Goal: Task Accomplishment & Management: Manage account settings

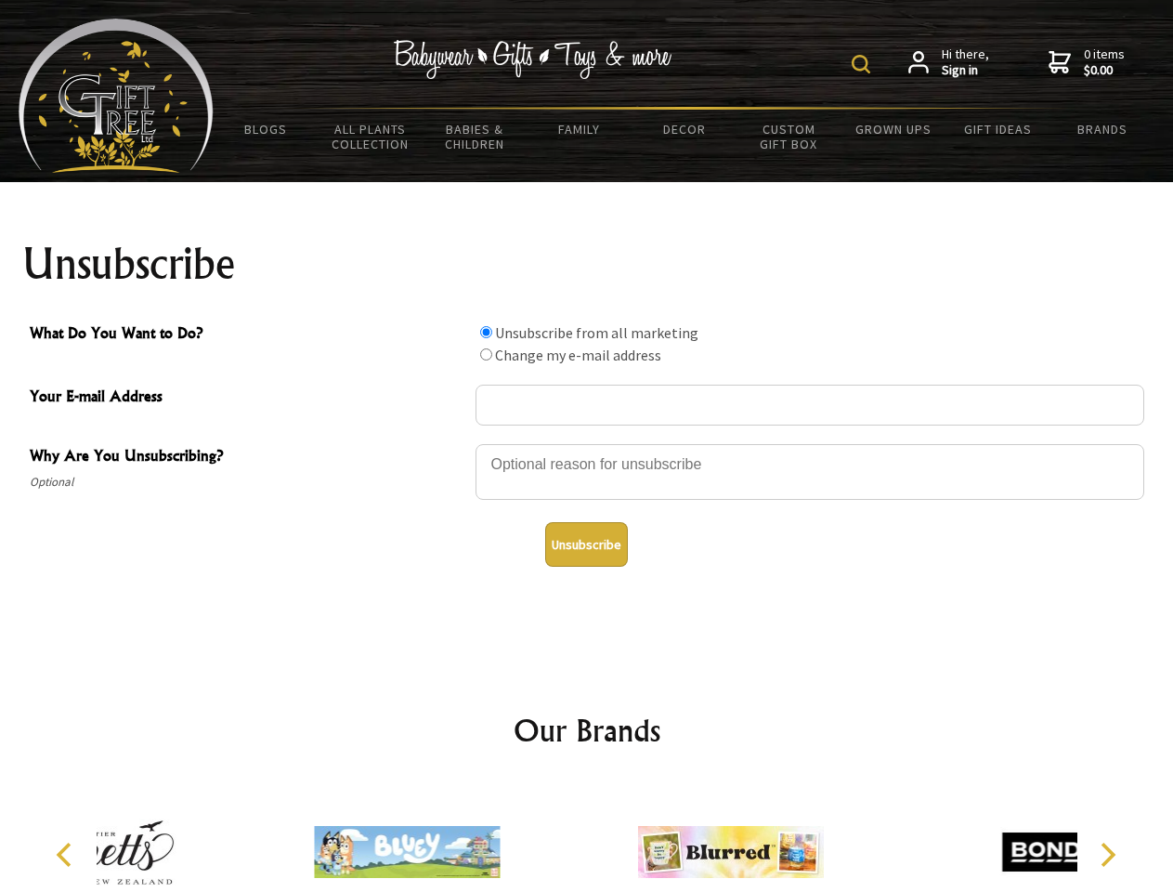
click at [864, 64] on img at bounding box center [861, 64] width 19 height 19
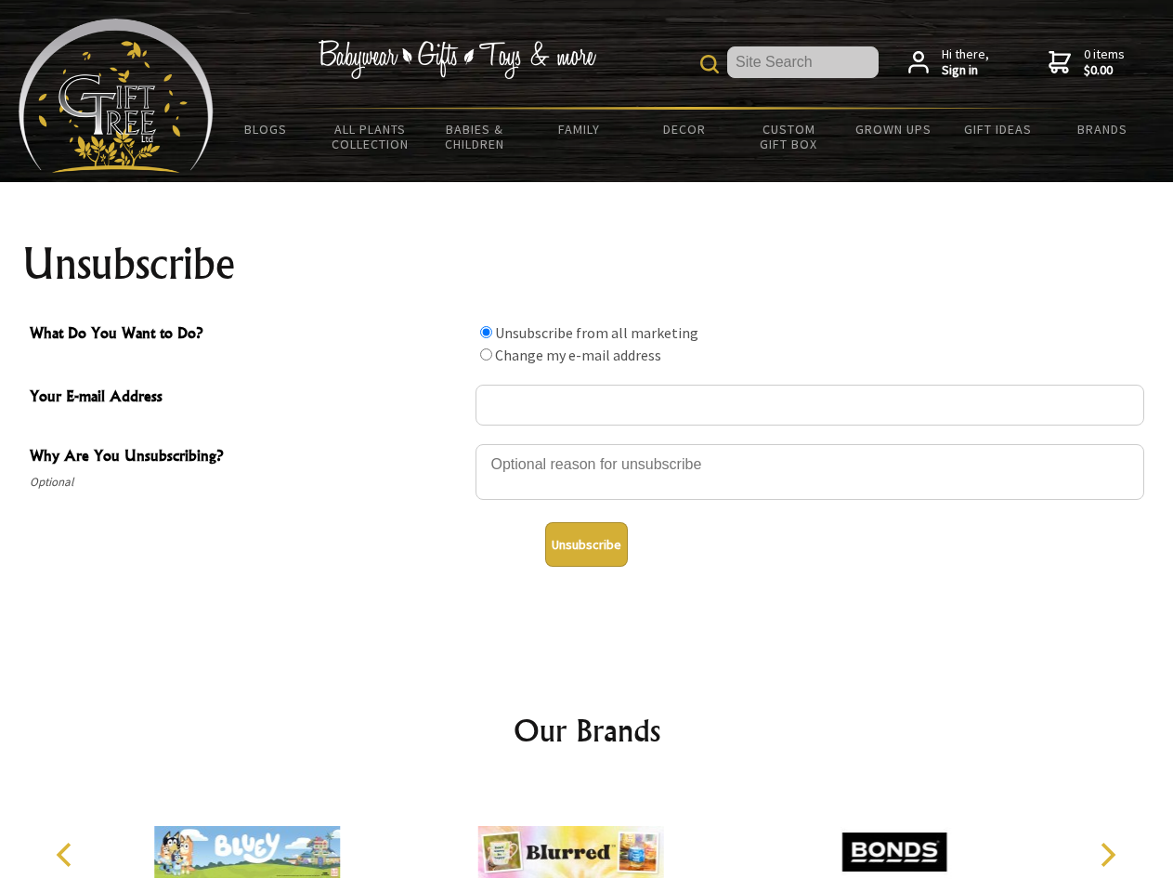
click at [587, 443] on div at bounding box center [810, 474] width 669 height 65
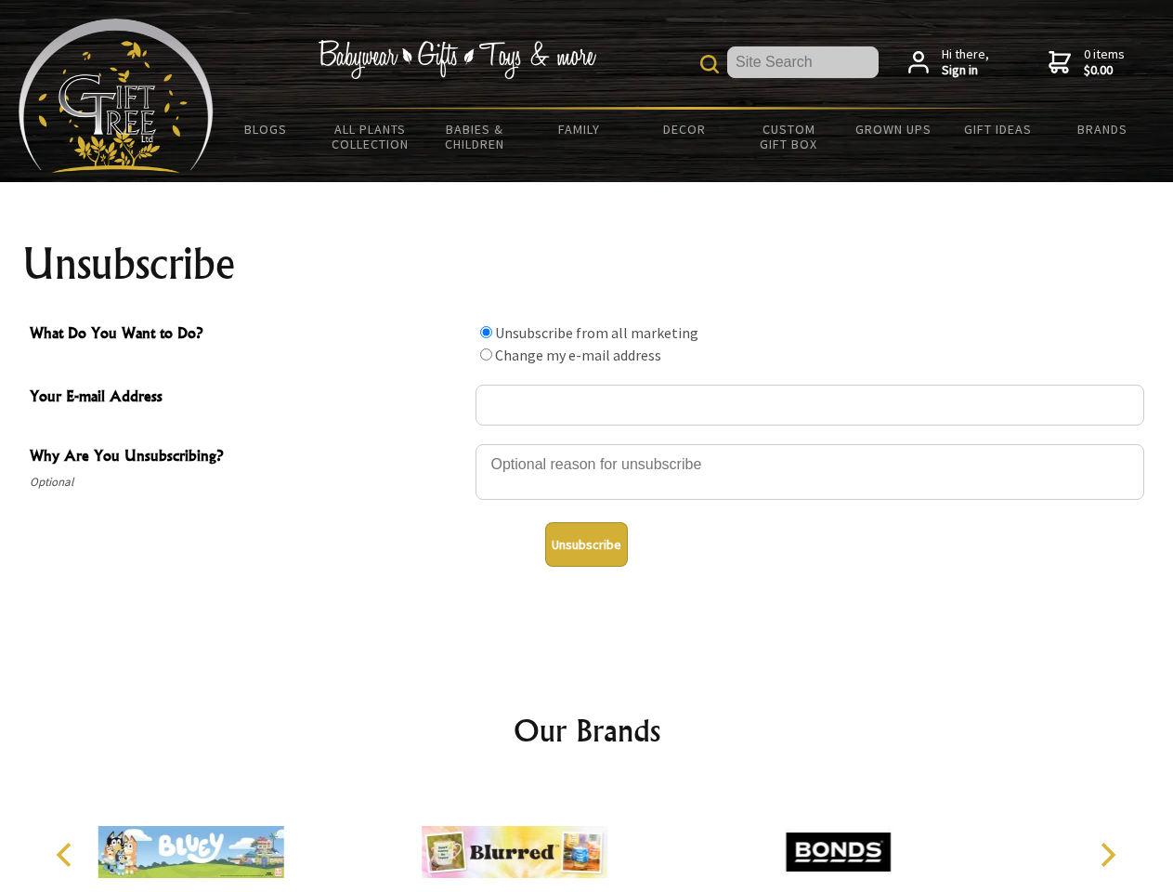
click at [486, 332] on input "What Do You Want to Do?" at bounding box center [486, 332] width 12 height 12
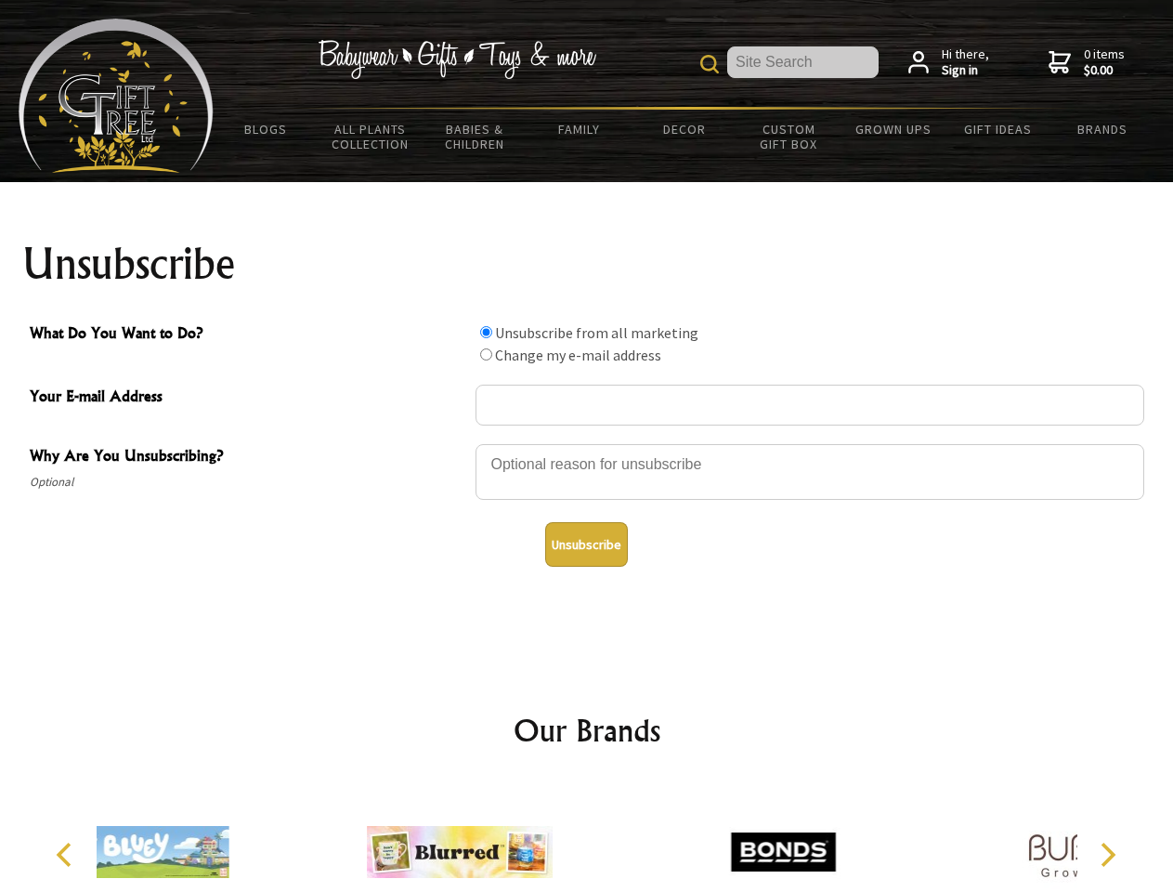
click at [486, 354] on input "What Do You Want to Do?" at bounding box center [486, 354] width 12 height 12
radio input "true"
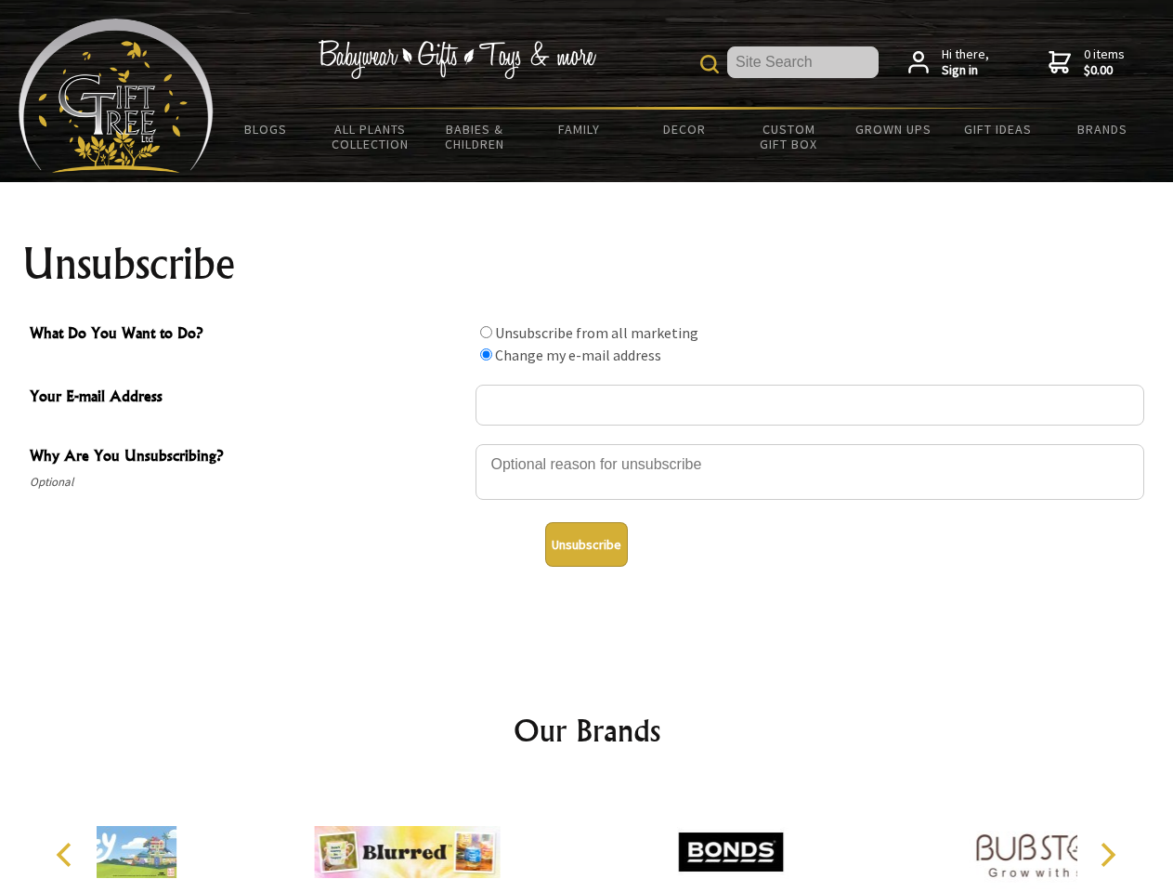
click at [586, 544] on button "Unsubscribe" at bounding box center [586, 544] width 83 height 45
click at [587, 837] on div at bounding box center [730, 854] width 323 height 145
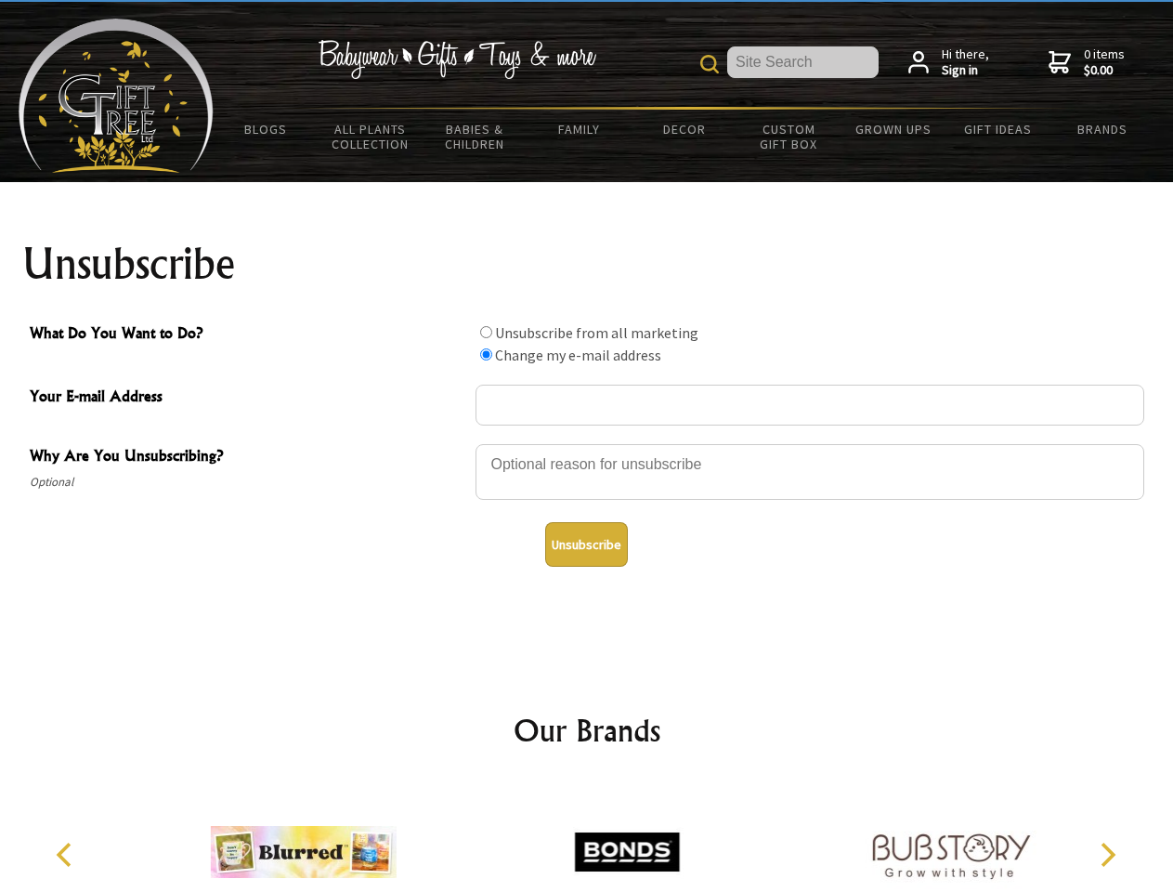
click at [67, 855] on icon "Previous" at bounding box center [66, 855] width 24 height 24
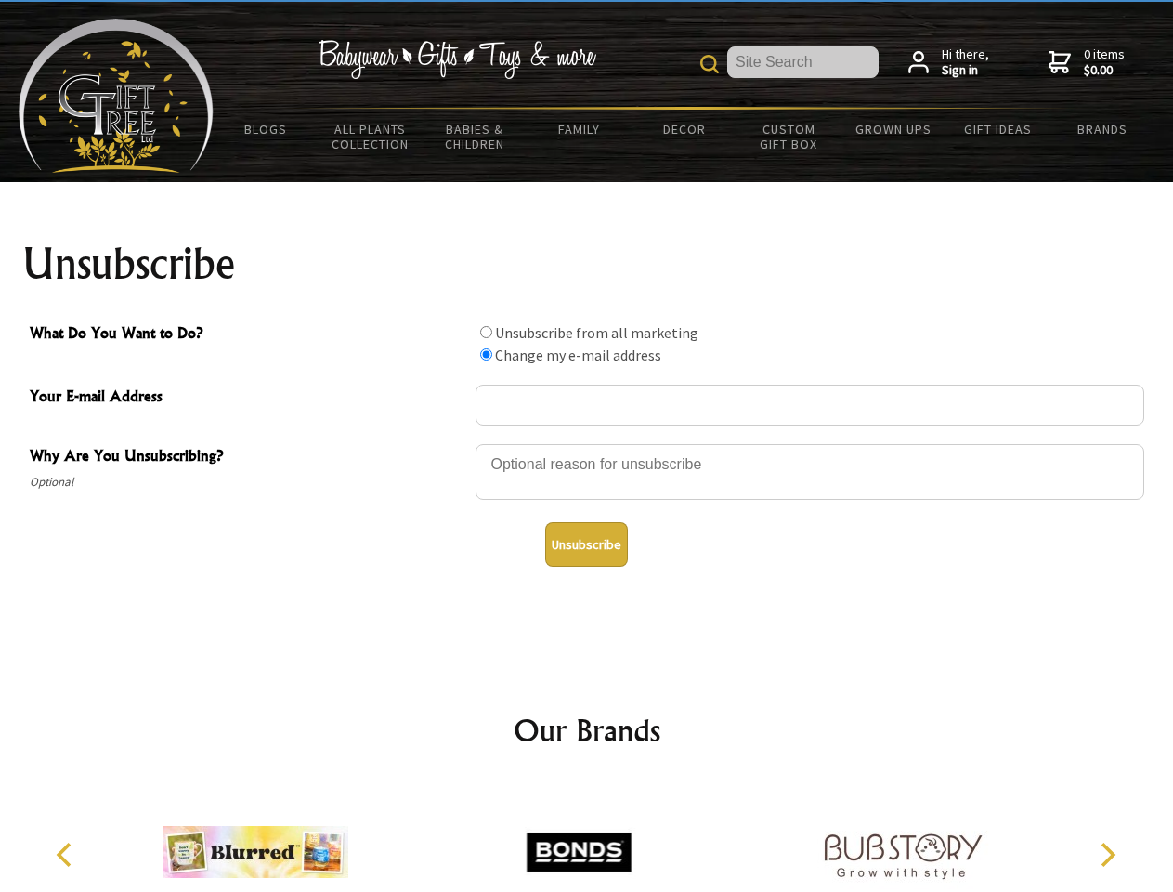
click at [1107, 855] on icon "Next" at bounding box center [1106, 855] width 24 height 24
